Goal: Navigation & Orientation: Find specific page/section

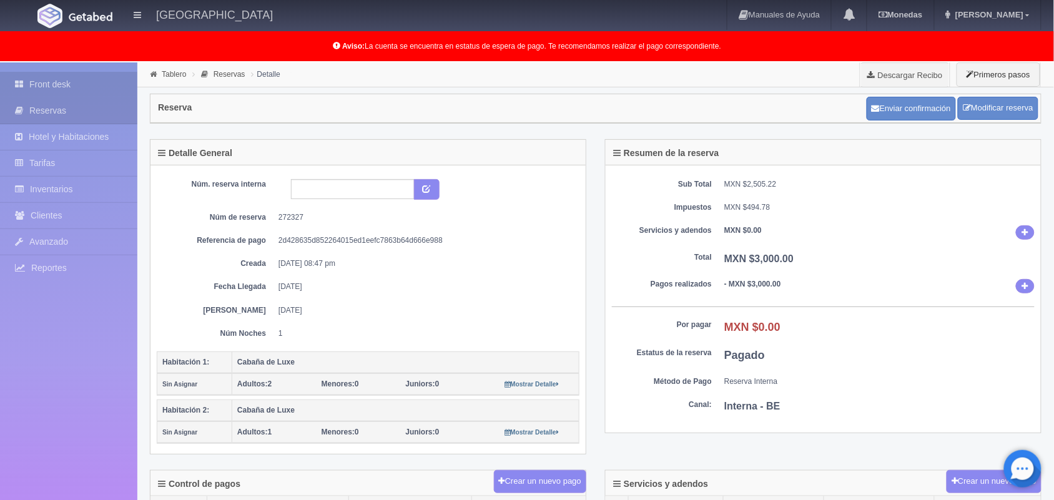
click at [81, 82] on link "Front desk" at bounding box center [68, 85] width 137 height 26
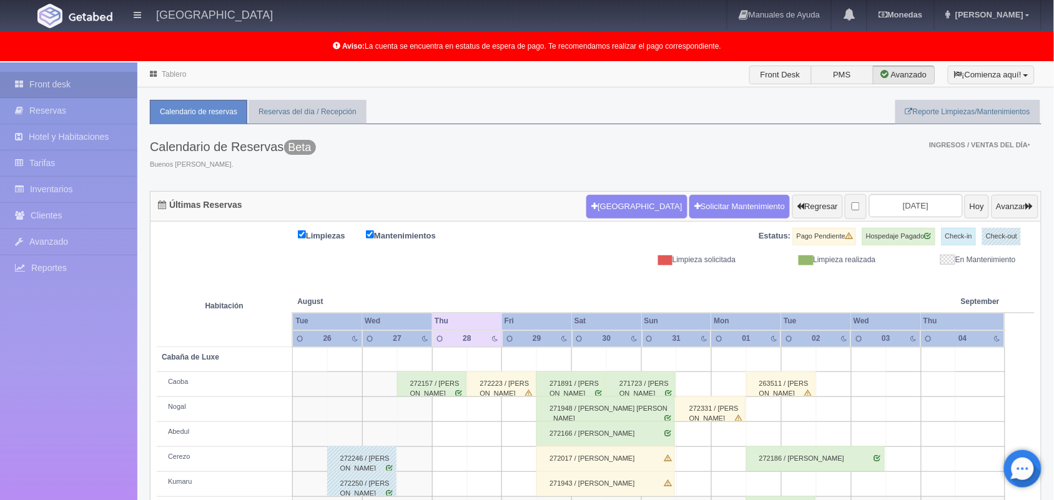
click at [81, 131] on link "Hotel y Habitaciones" at bounding box center [68, 137] width 137 height 26
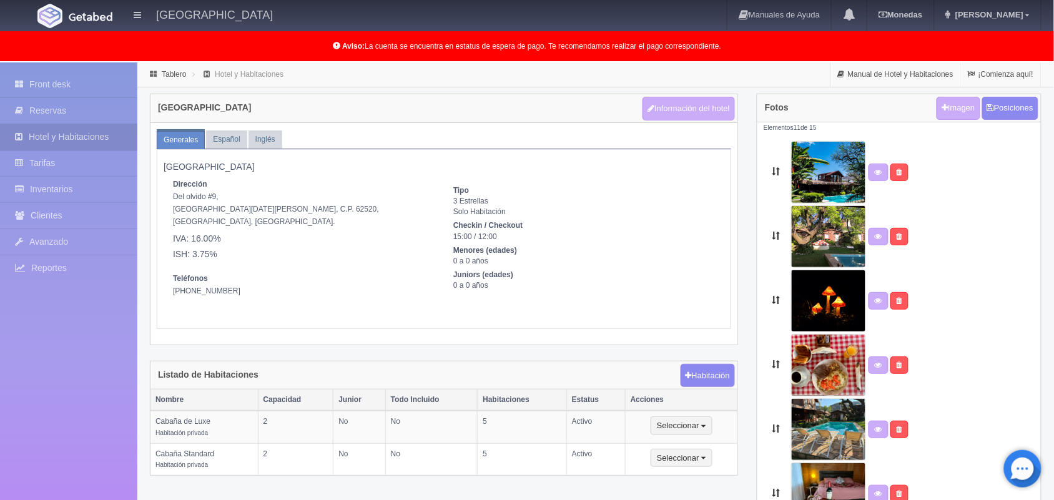
click at [84, 81] on link "Front desk" at bounding box center [68, 85] width 137 height 26
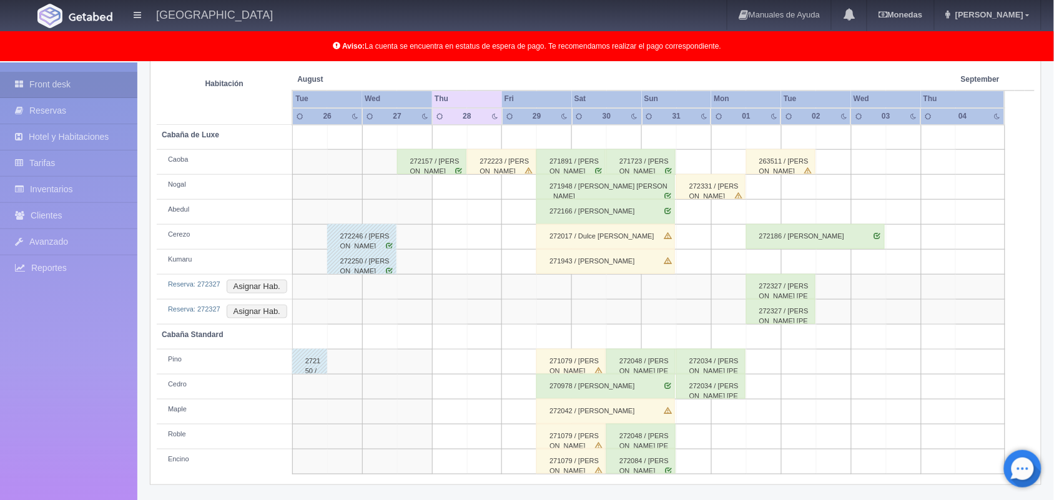
scroll to position [224, 0]
click at [1048, 297] on div "Últimas Reservas Nueva Reserva Solicitar Mantenimiento Regresar 2025-08-28 Hoy …" at bounding box center [596, 226] width 911 height 517
